Goal: Transaction & Acquisition: Purchase product/service

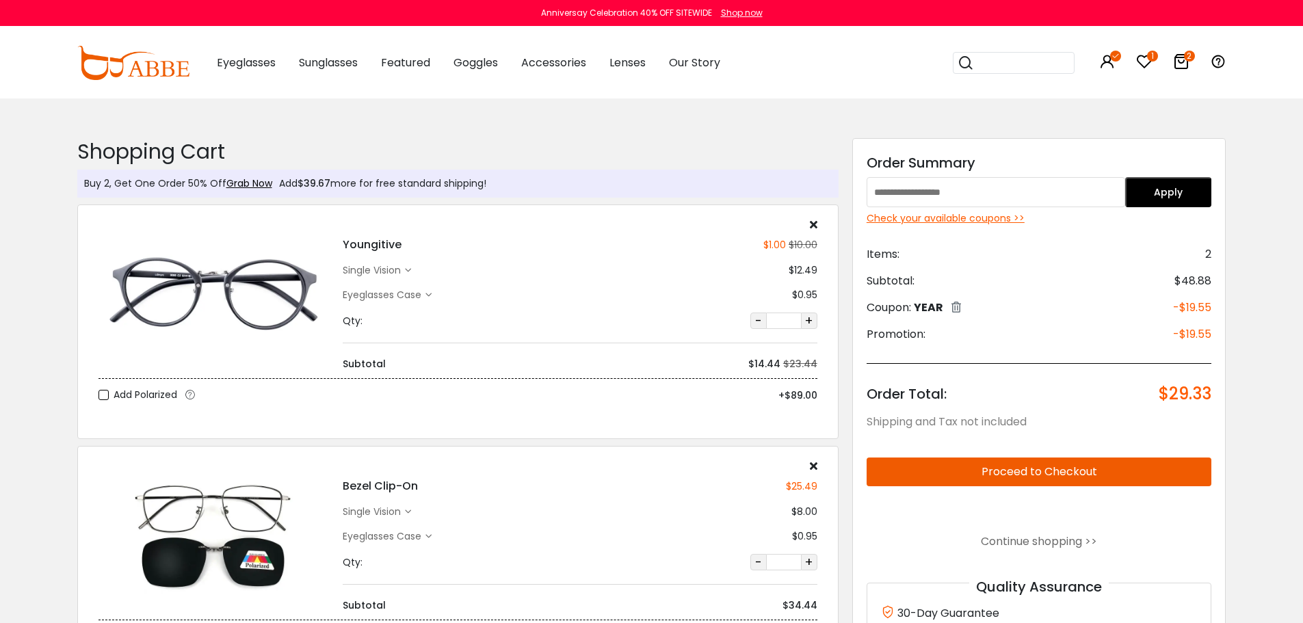
scroll to position [274, 0]
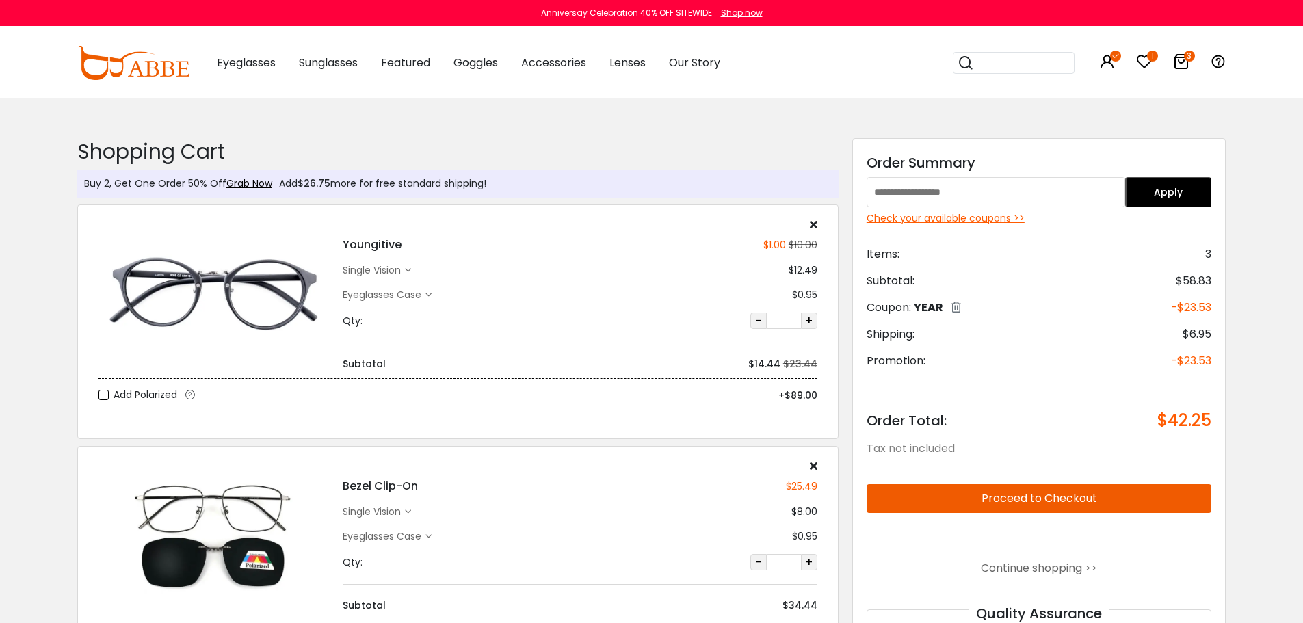
click at [426, 295] on icon at bounding box center [428, 295] width 6 height 6
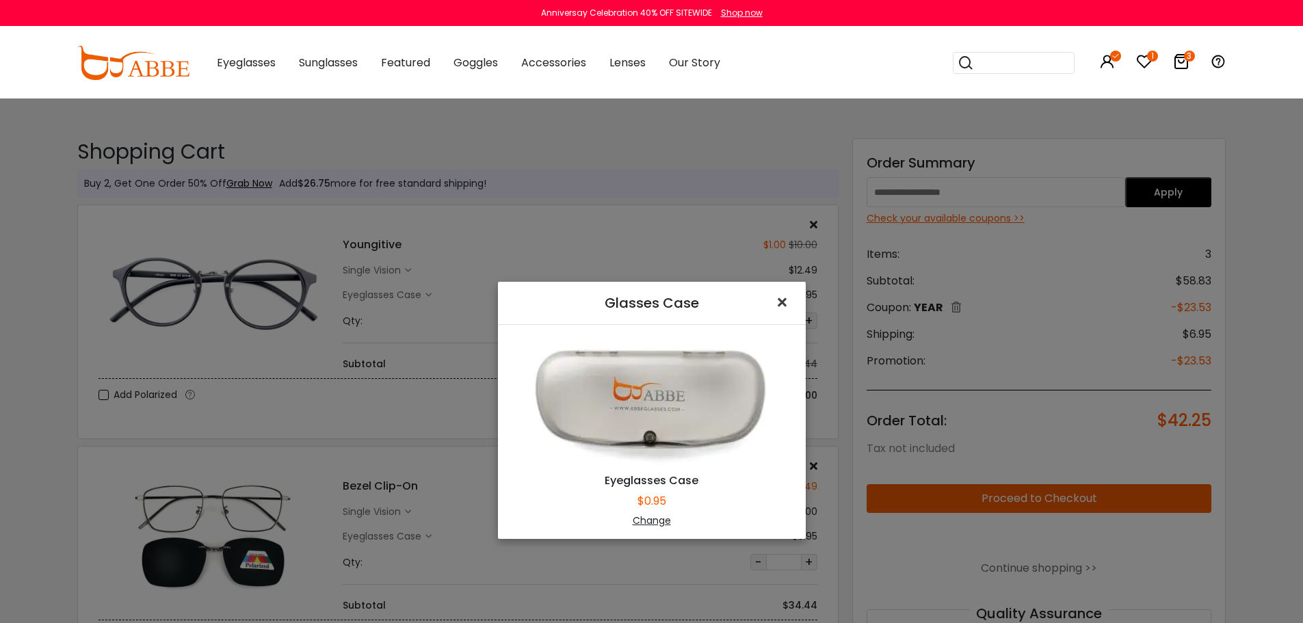
click at [780, 299] on span "×" at bounding box center [785, 302] width 20 height 29
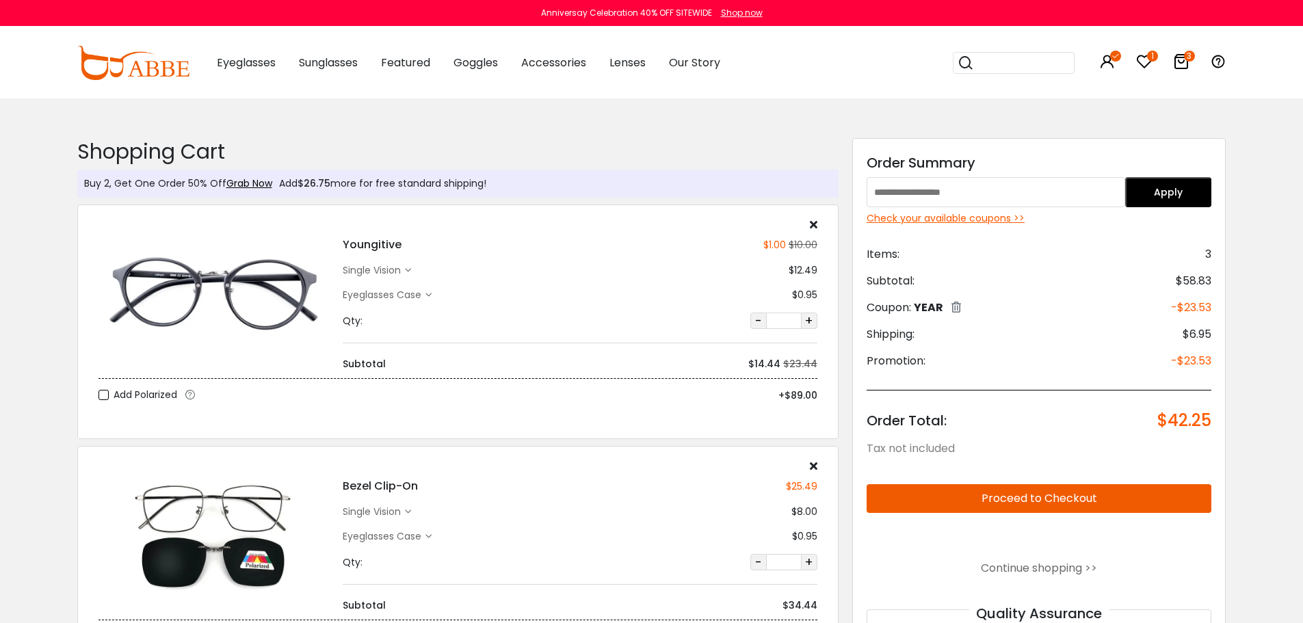
click at [405, 267] on div "single vision" at bounding box center [374, 270] width 62 height 14
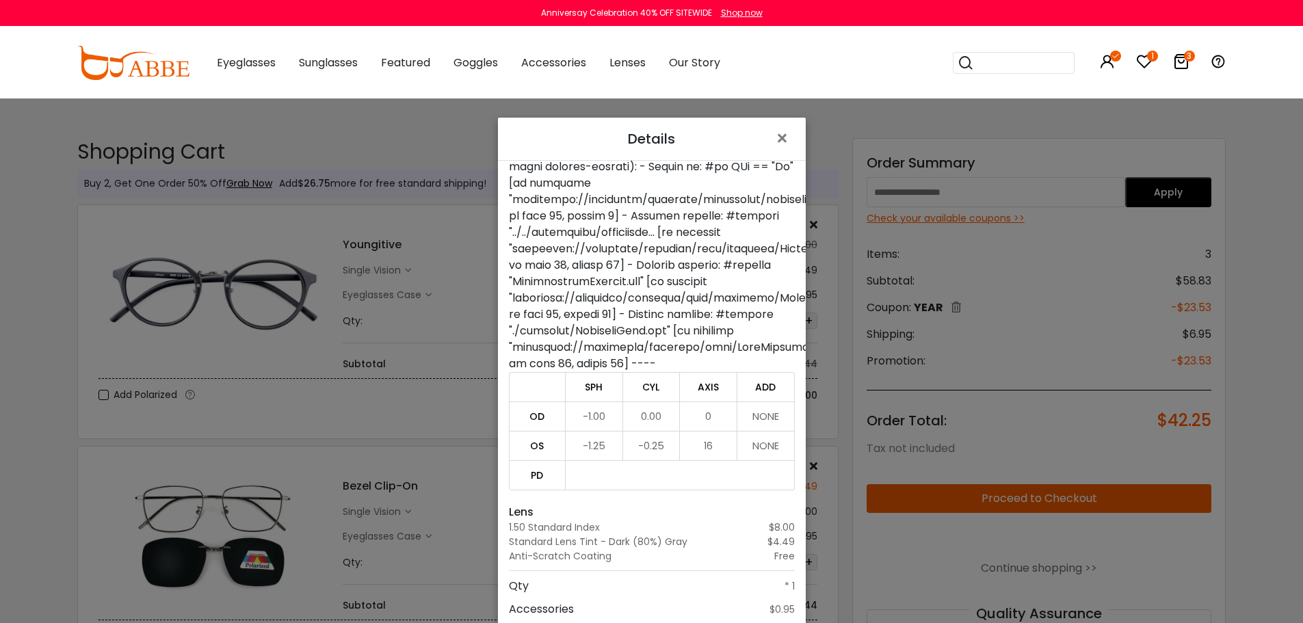
scroll to position [98, 0]
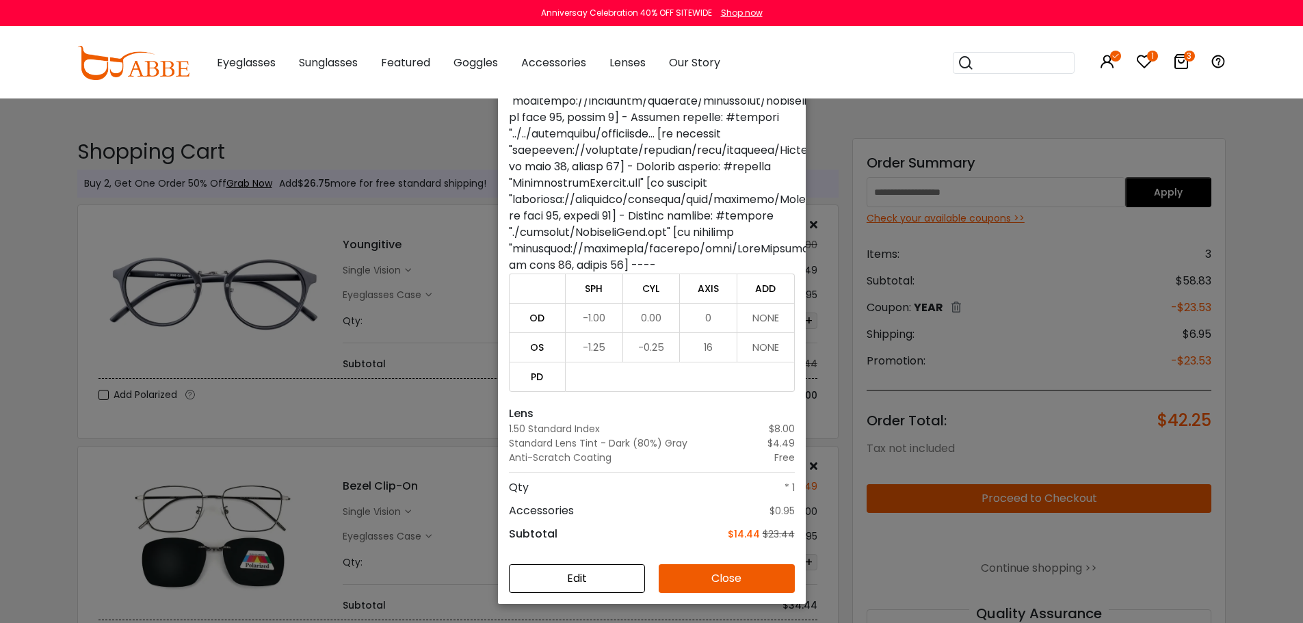
click at [701, 575] on button "Close" at bounding box center [727, 578] width 136 height 29
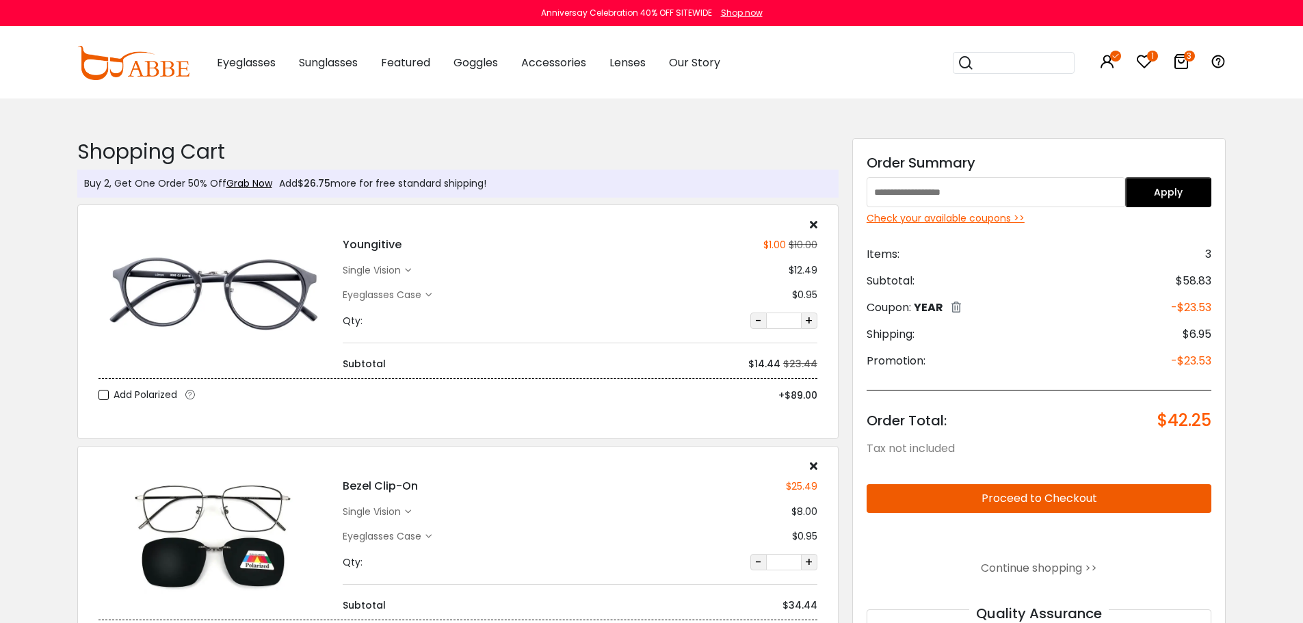
click at [425, 295] on div "Eyeglasses Case" at bounding box center [384, 295] width 83 height 14
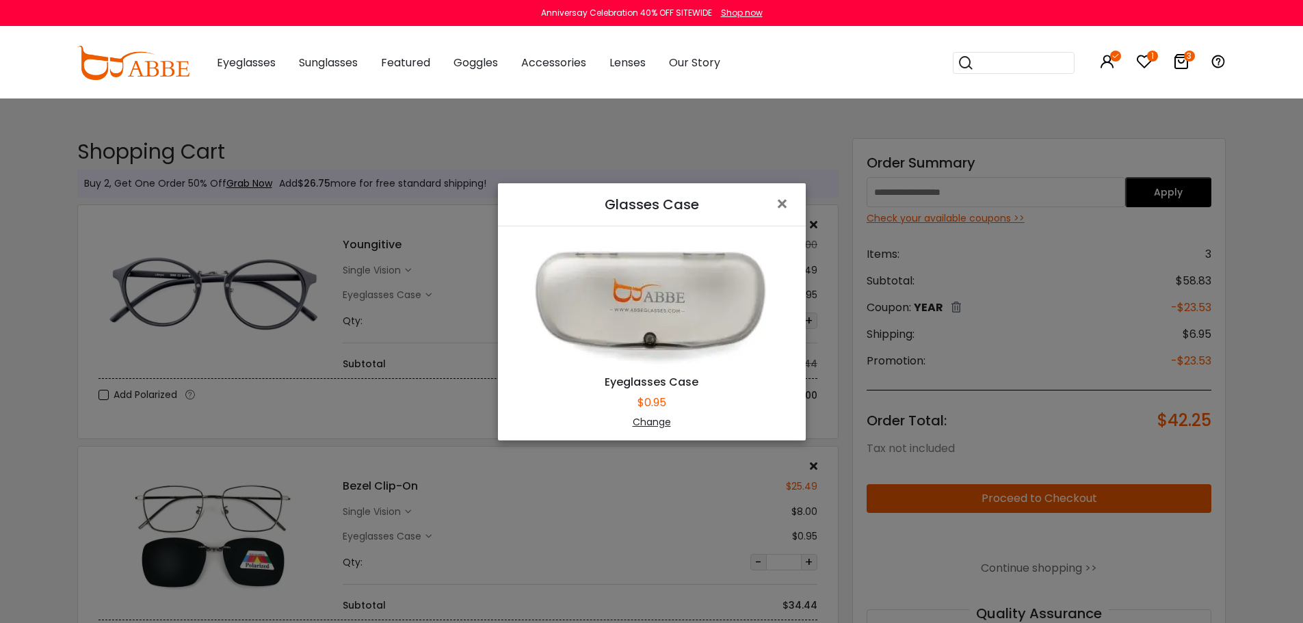
click at [644, 421] on div "Change" at bounding box center [652, 422] width 274 height 14
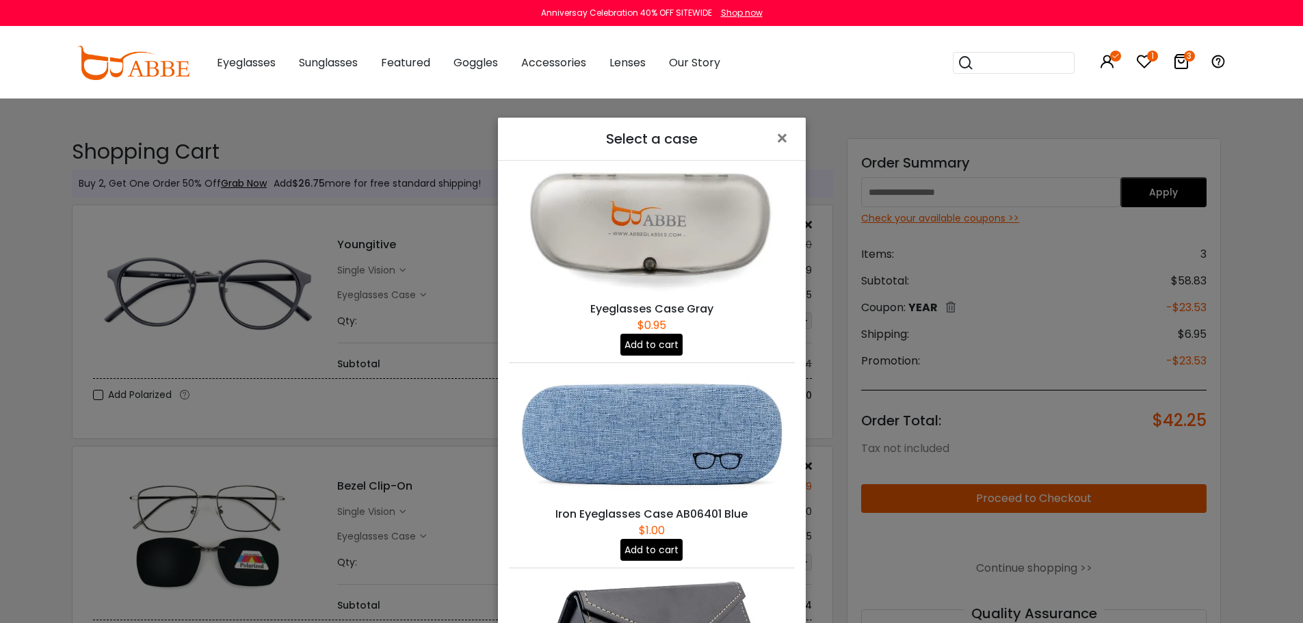
scroll to position [241, 0]
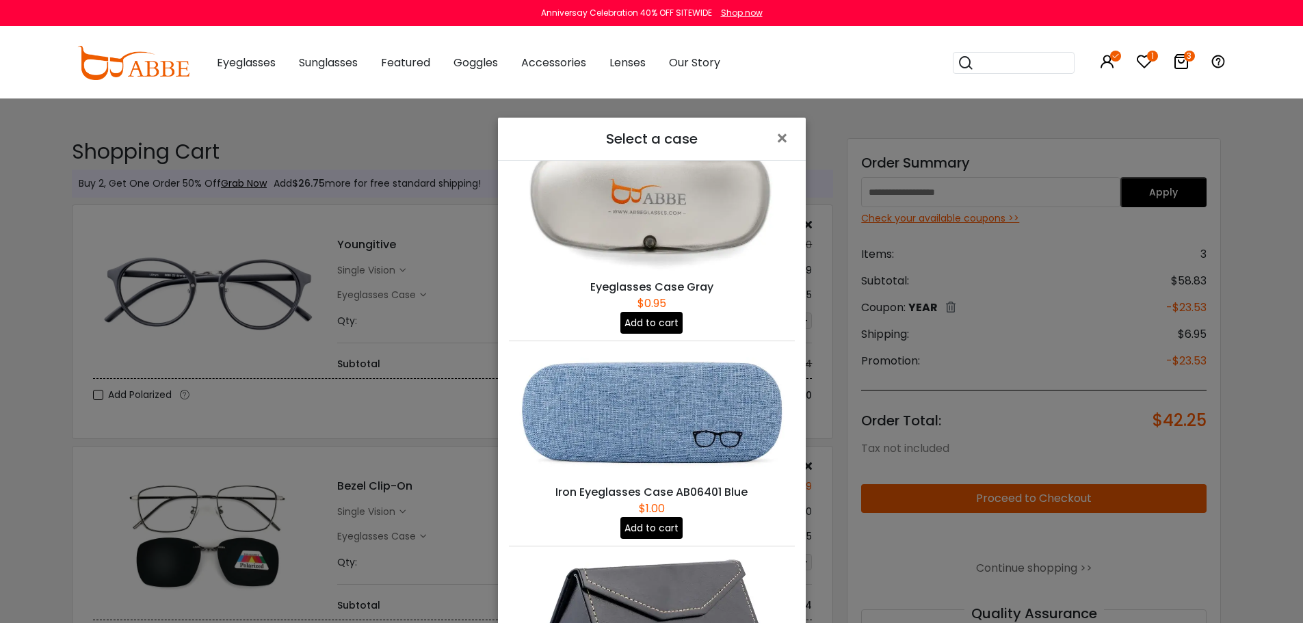
click at [713, 400] on img at bounding box center [652, 412] width 286 height 143
click at [659, 517] on button "Add to cart" at bounding box center [651, 528] width 62 height 22
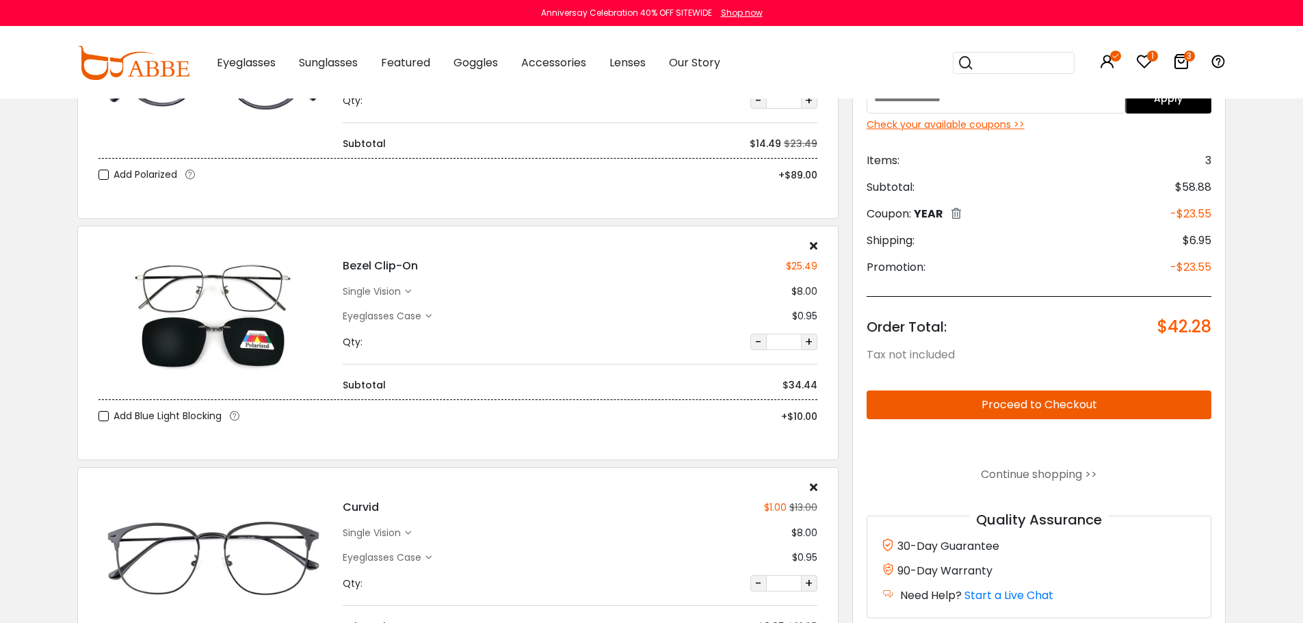
scroll to position [274, 0]
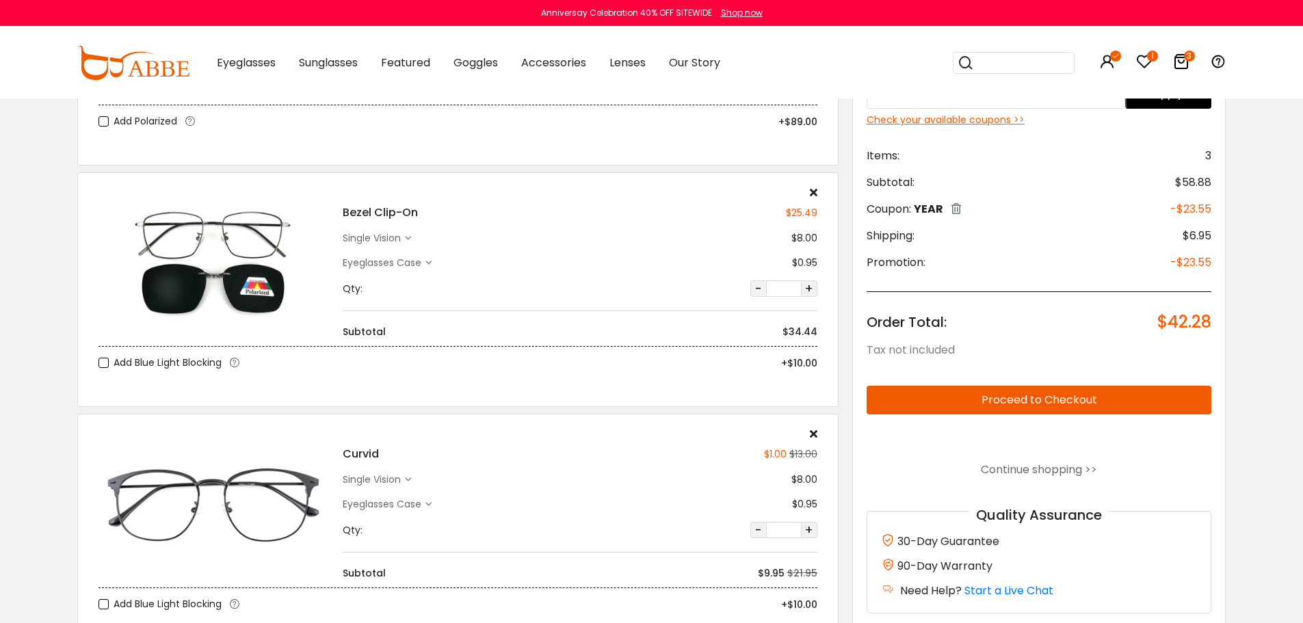
click at [1050, 400] on button "Proceed to Checkout" at bounding box center [1039, 400] width 345 height 29
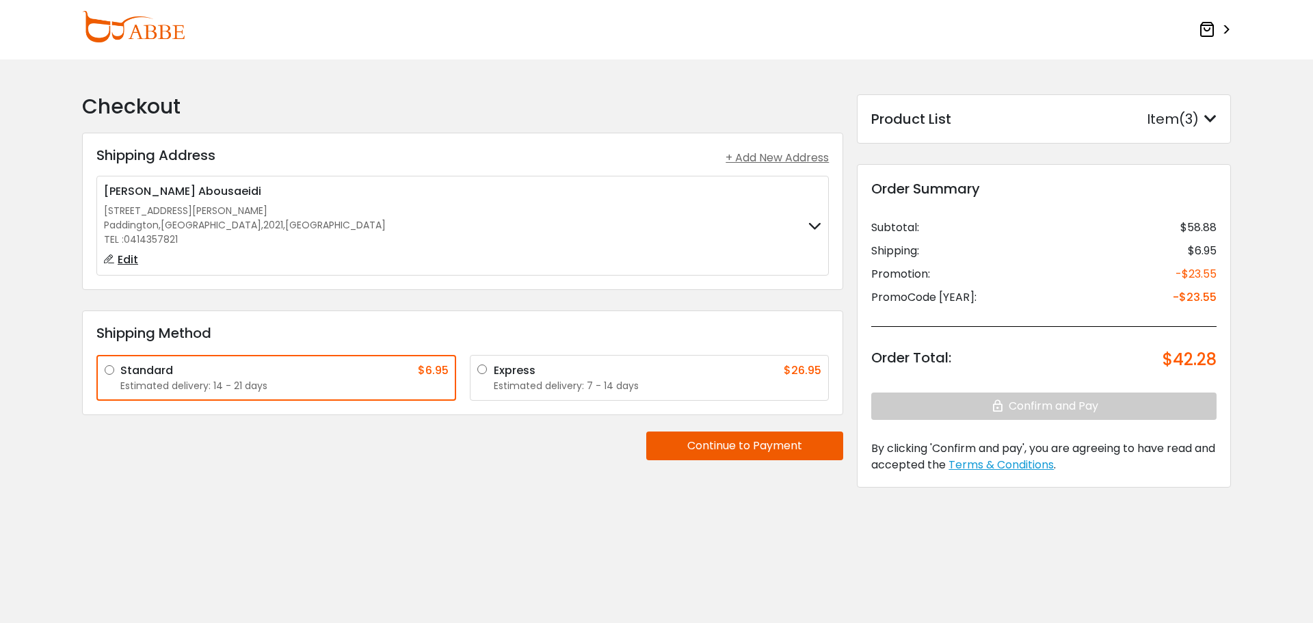
click at [767, 447] on button "Continue to Payment" at bounding box center [744, 446] width 197 height 29
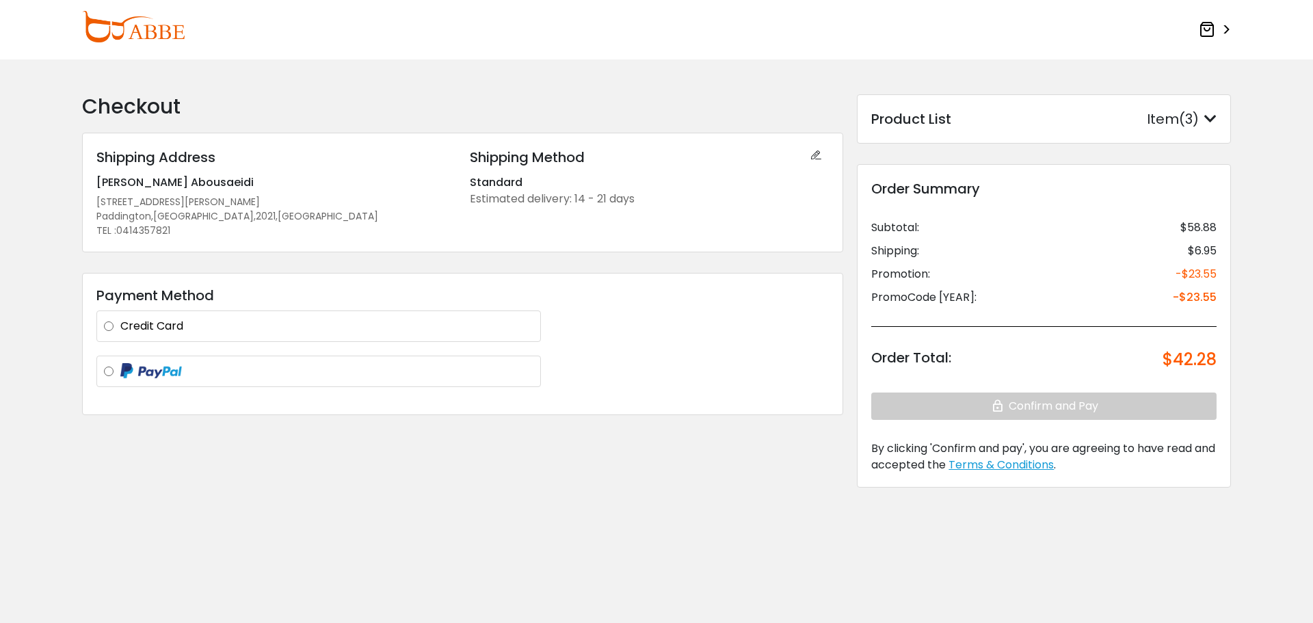
click at [189, 322] on label "Credit Card" at bounding box center [326, 326] width 413 height 16
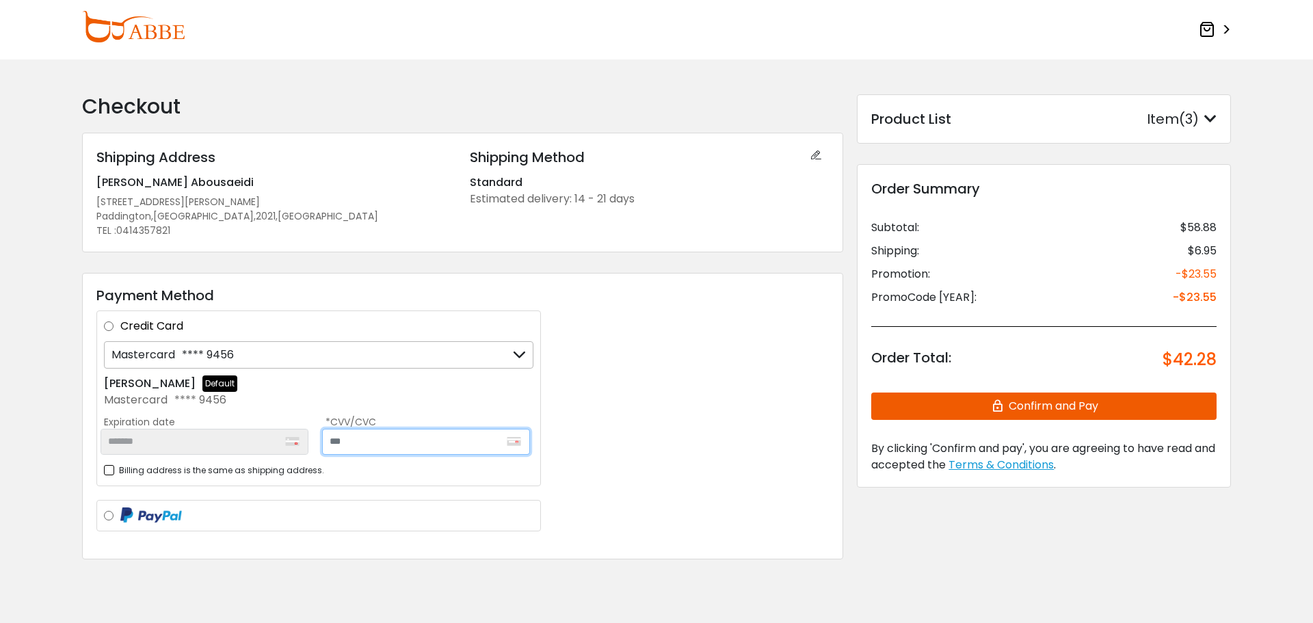
click at [372, 443] on input "text" at bounding box center [426, 442] width 208 height 26
type input "***"
click at [225, 445] on div "*******" at bounding box center [205, 442] width 208 height 26
click at [1039, 408] on button "Confirm and Pay" at bounding box center [1043, 406] width 345 height 27
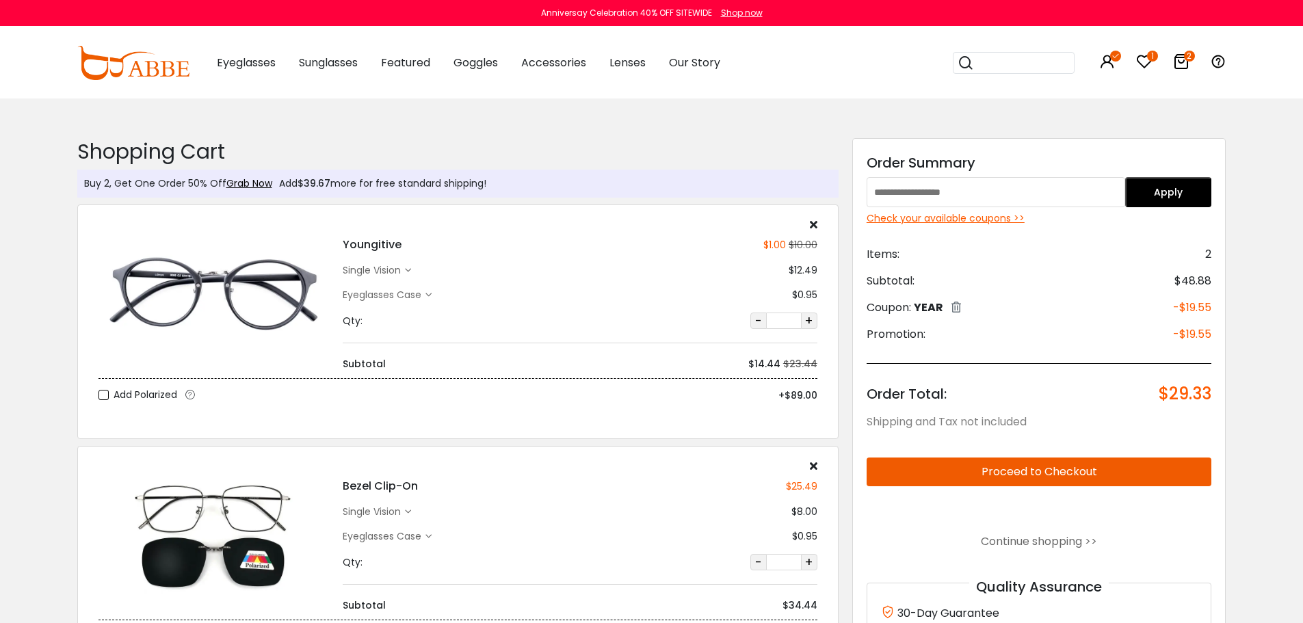
click at [1143, 52] on div "1" at bounding box center [1144, 62] width 16 height 71
click at [1146, 60] on icon at bounding box center [1144, 61] width 16 height 16
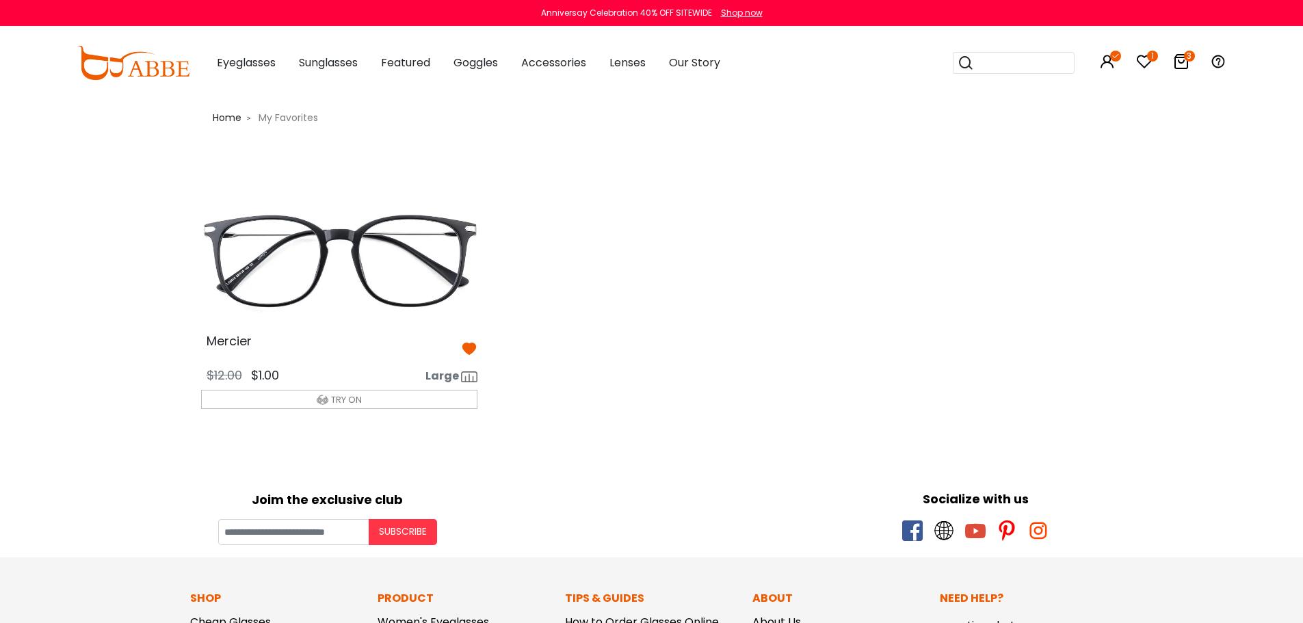
click at [1181, 64] on icon at bounding box center [1181, 61] width 16 height 16
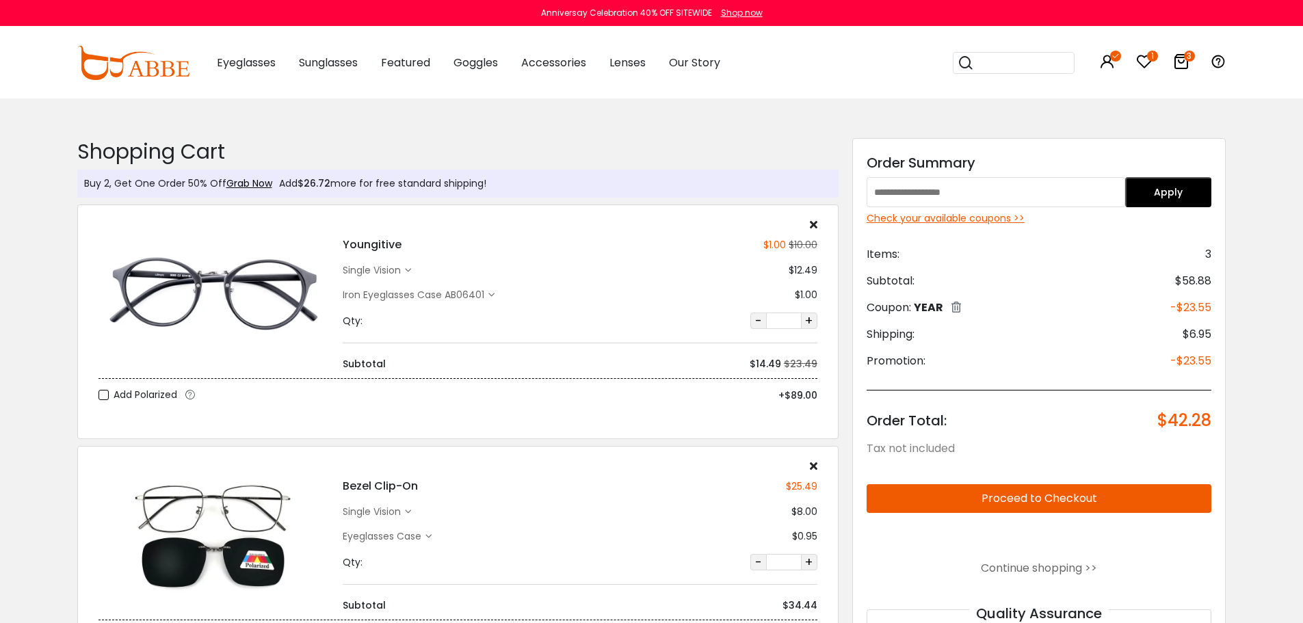
scroll to position [274, 0]
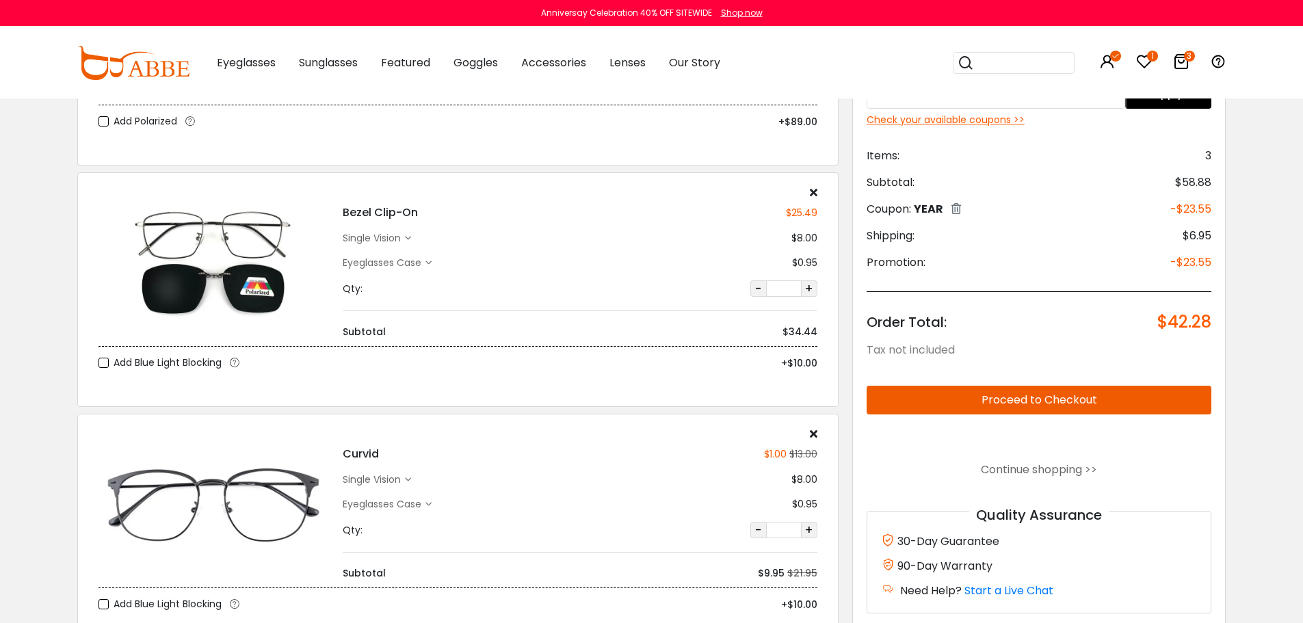
click at [432, 263] on icon at bounding box center [428, 263] width 6 height 6
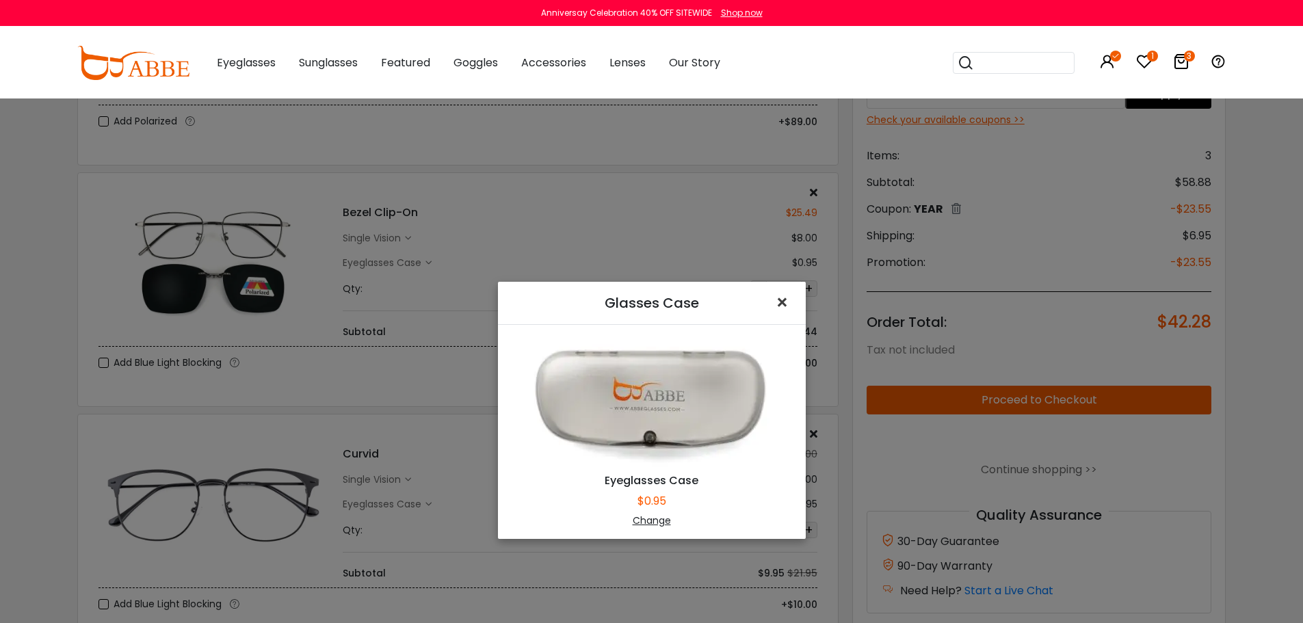
click at [775, 302] on span "×" at bounding box center [785, 302] width 20 height 29
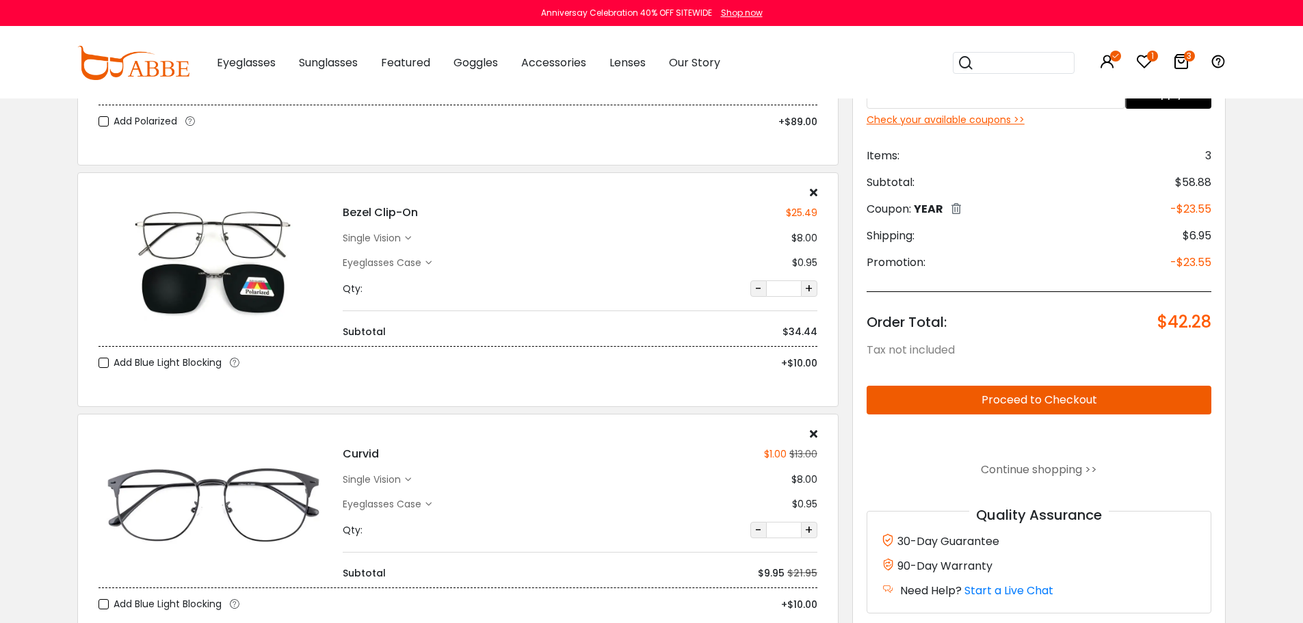
click at [407, 479] on icon at bounding box center [408, 480] width 6 height 6
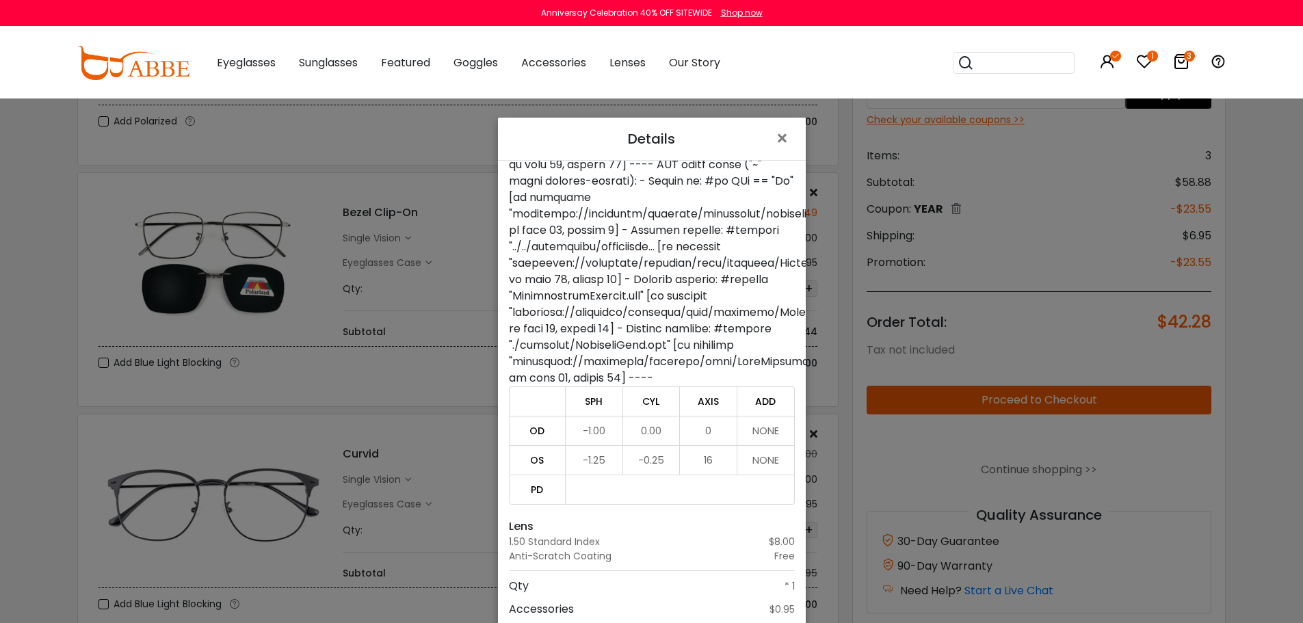
scroll to position [98, 0]
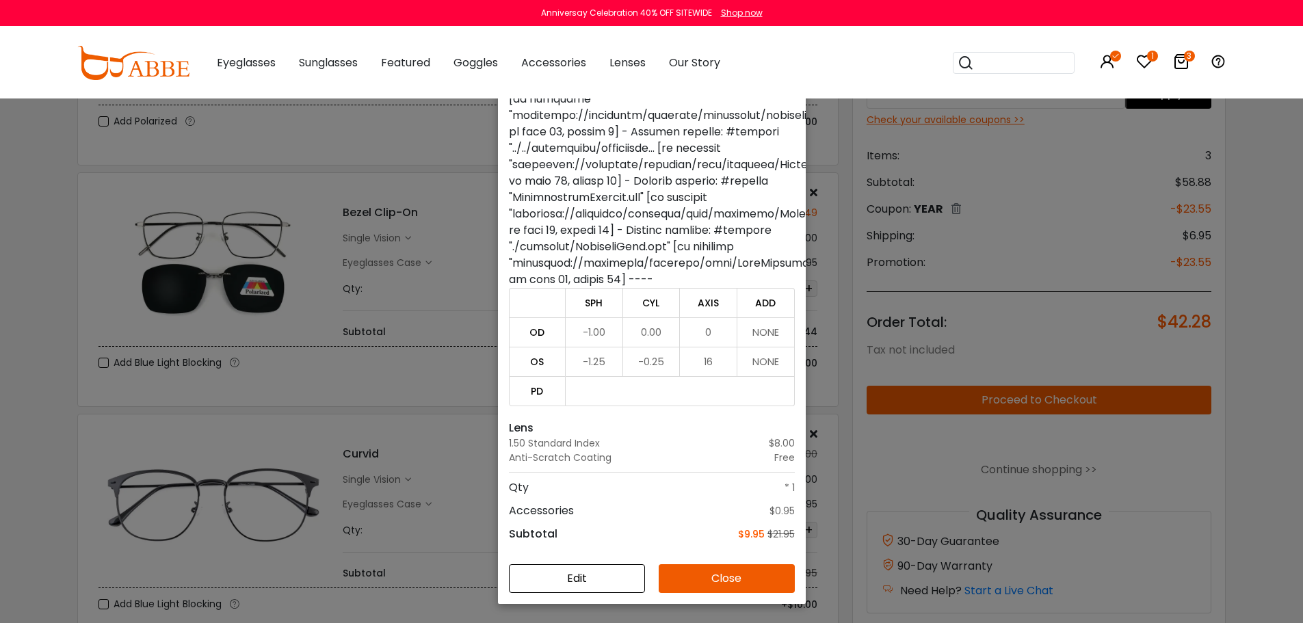
click at [700, 576] on button "Close" at bounding box center [727, 578] width 136 height 29
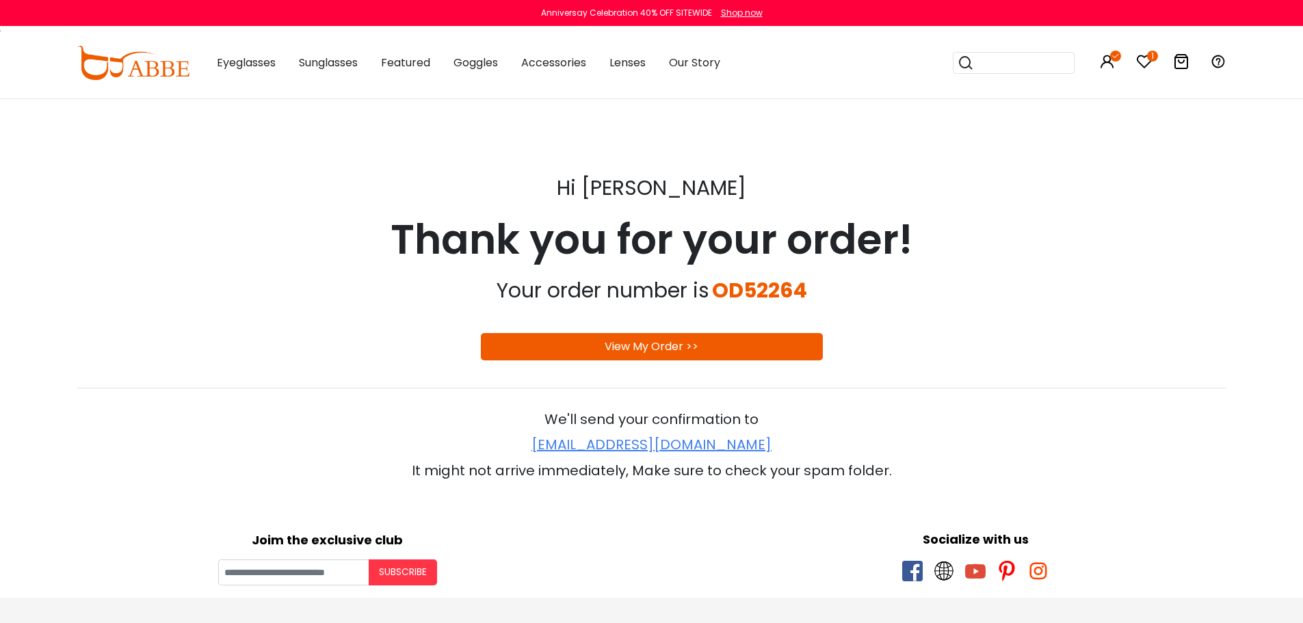
click at [683, 343] on link "View My Order >>" at bounding box center [652, 347] width 94 height 16
